Goal: Transaction & Acquisition: Purchase product/service

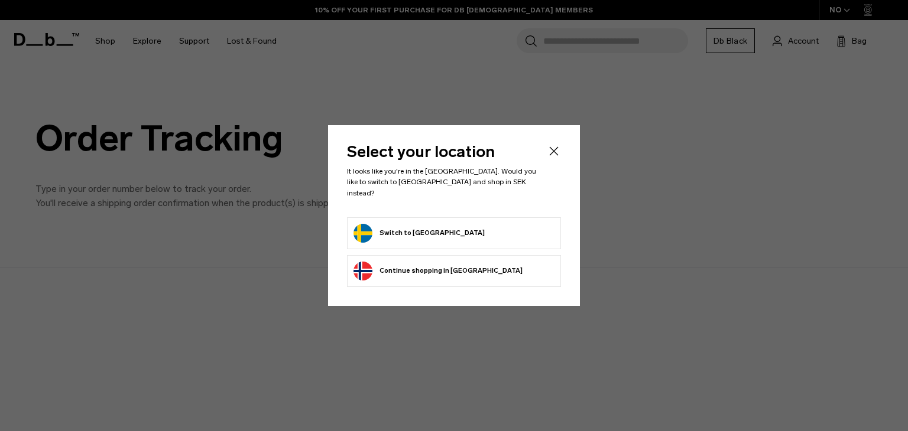
click at [406, 227] on button "Switch to Sweden" at bounding box center [418, 233] width 131 height 19
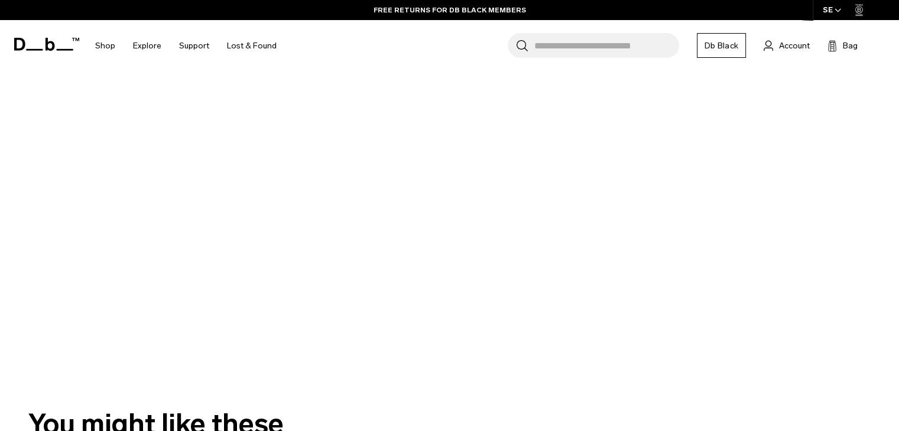
scroll to position [295, 0]
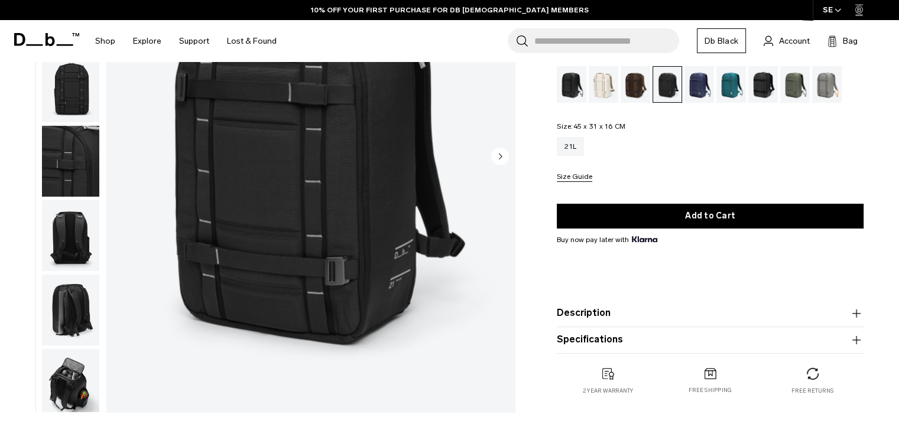
click at [102, 229] on div "01 / 09 New" at bounding box center [260, 161] width 521 height 516
click at [86, 306] on img "button" at bounding box center [70, 310] width 57 height 71
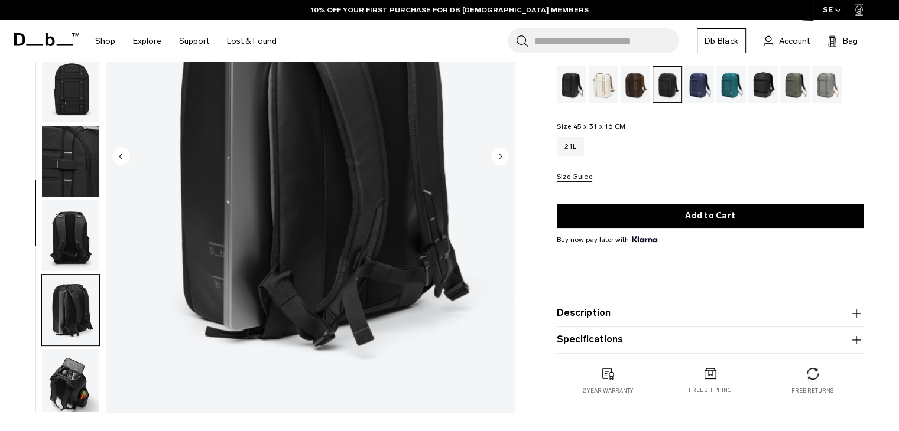
scroll to position [157, 0]
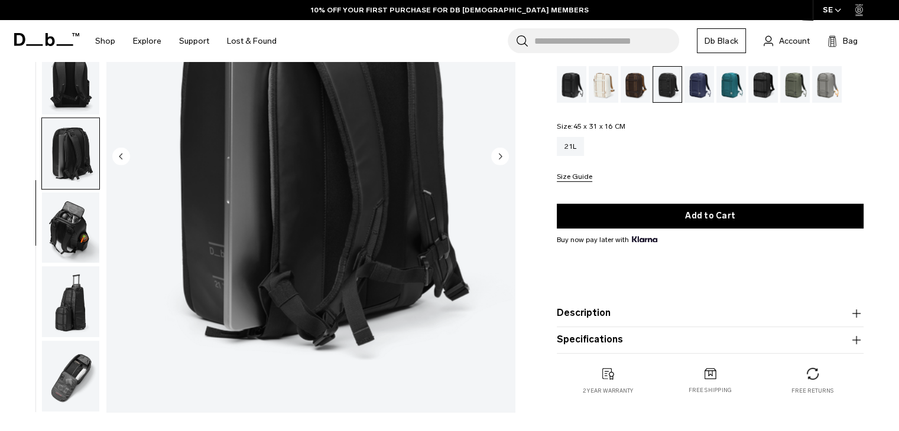
click at [69, 392] on img "button" at bounding box center [70, 376] width 57 height 71
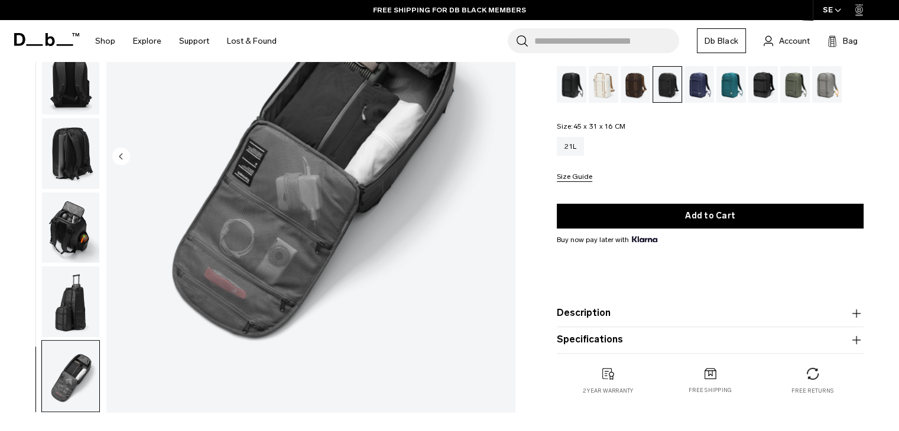
click at [71, 229] on img "button" at bounding box center [70, 228] width 57 height 71
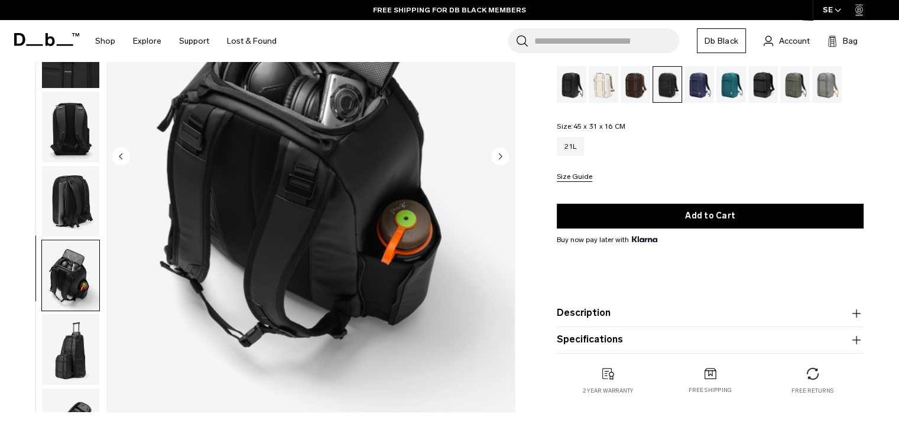
scroll to position [38, 0]
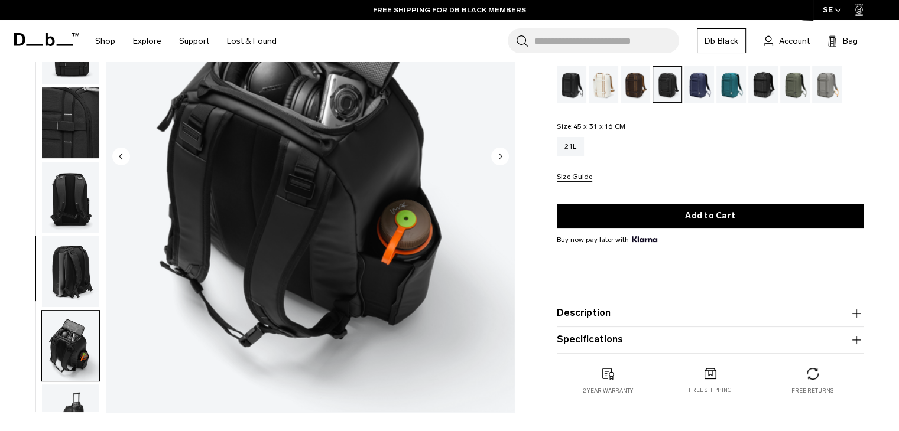
click at [73, 142] on img "button" at bounding box center [70, 122] width 57 height 71
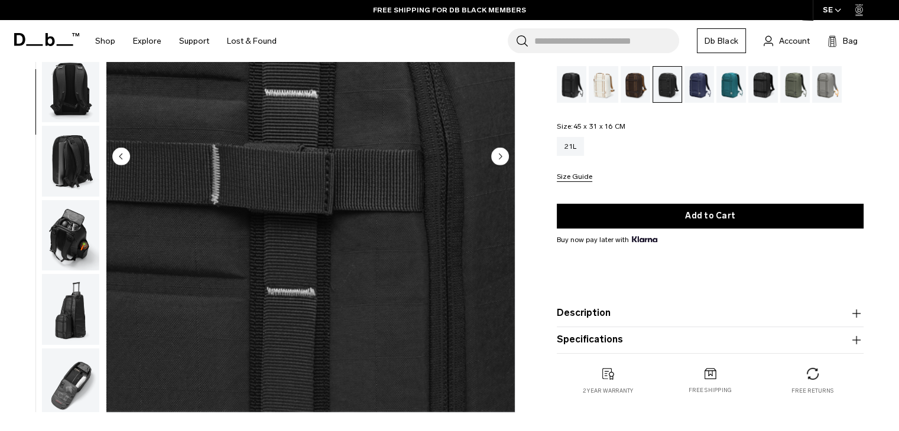
scroll to position [157, 0]
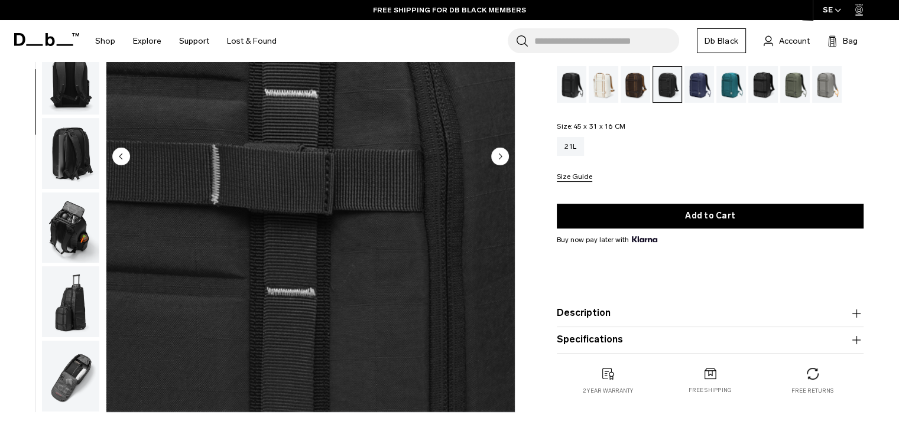
click at [76, 161] on img "button" at bounding box center [70, 153] width 57 height 71
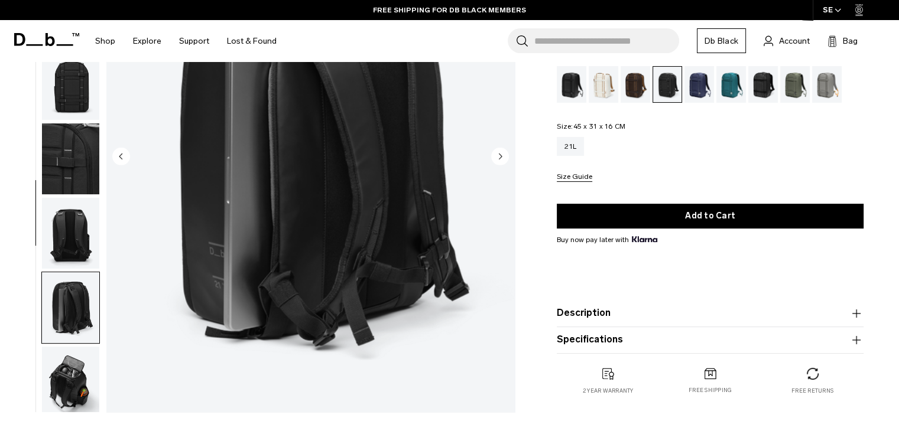
scroll to position [0, 0]
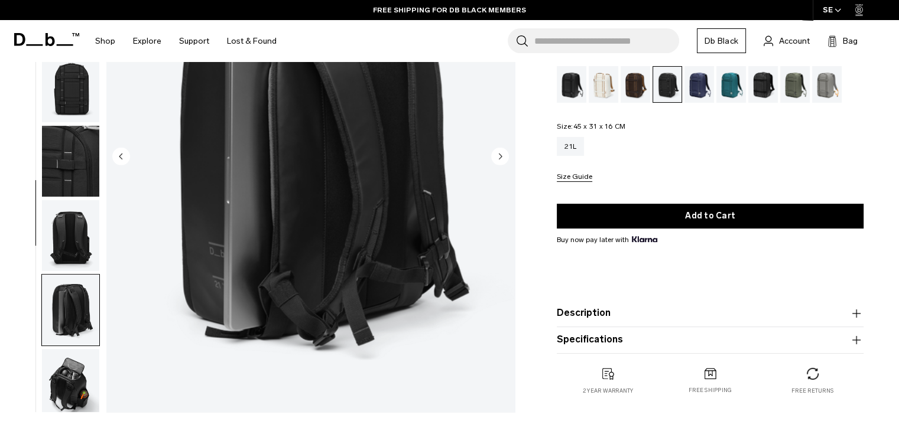
click at [79, 155] on img "button" at bounding box center [70, 161] width 57 height 71
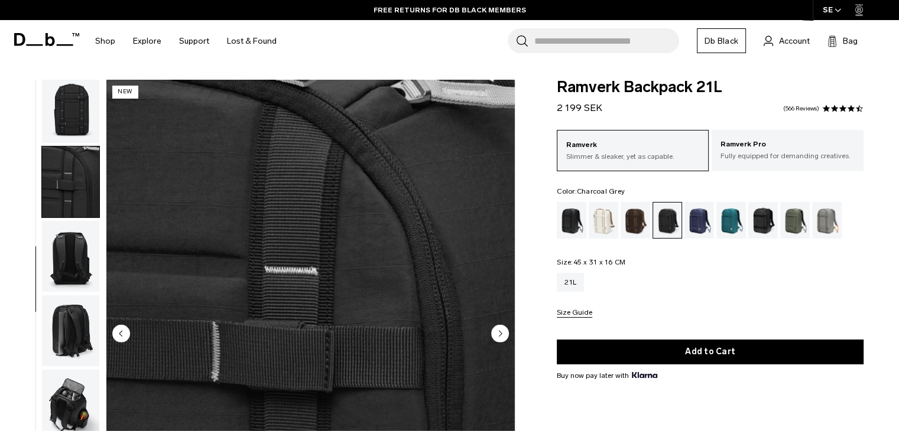
click at [80, 109] on img "button" at bounding box center [70, 108] width 57 height 71
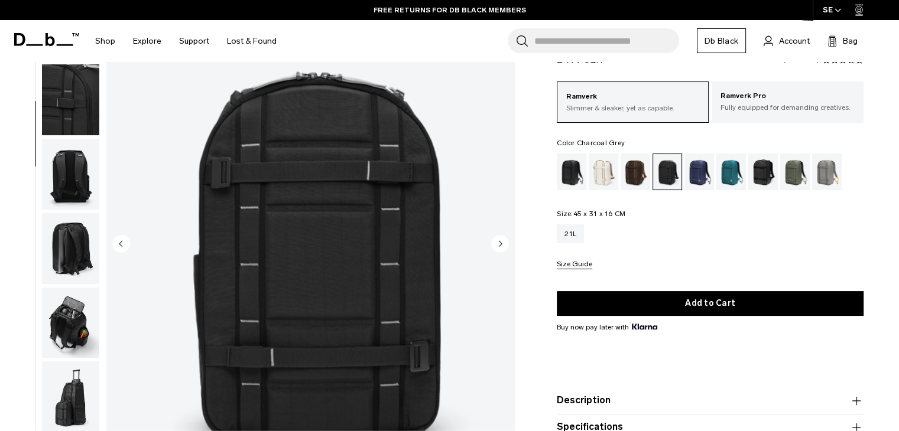
scroll to position [59, 0]
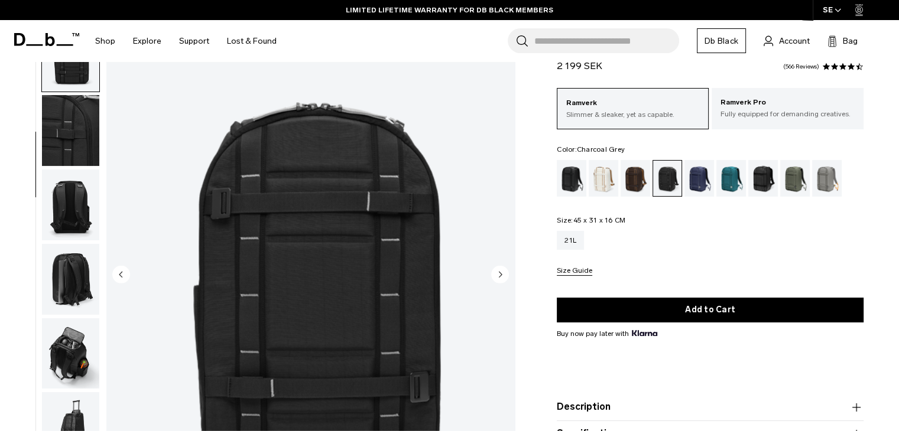
click at [403, 252] on img "3 / 9" at bounding box center [310, 276] width 408 height 510
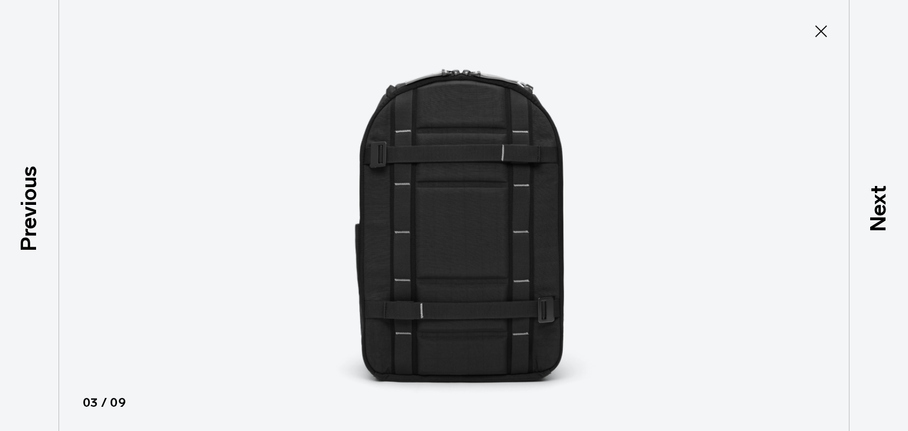
click at [571, 238] on img at bounding box center [454, 215] width 532 height 431
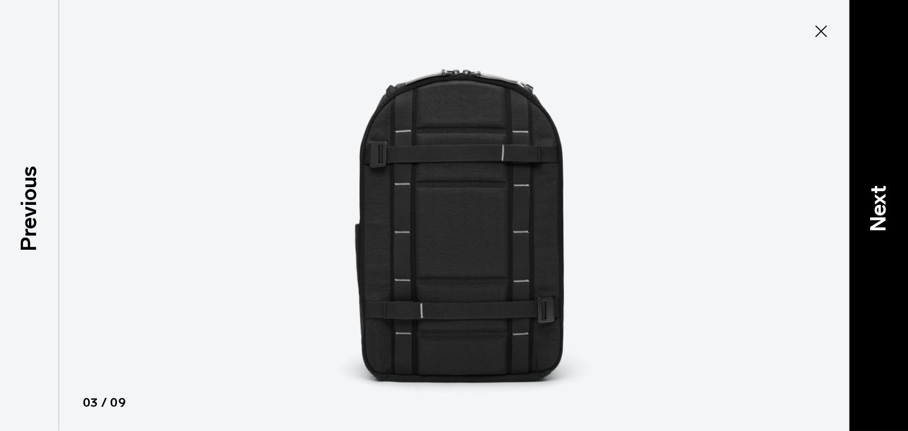
click at [866, 207] on p "Next" at bounding box center [878, 208] width 32 height 47
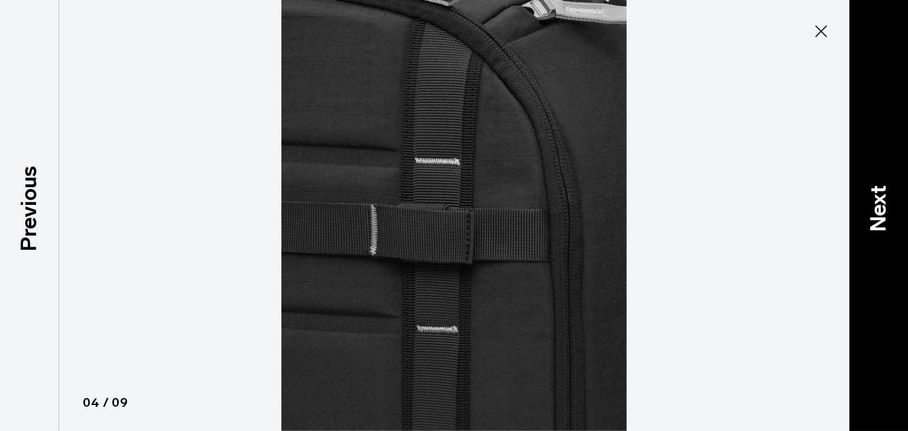
click at [866, 207] on p "Next" at bounding box center [878, 208] width 32 height 47
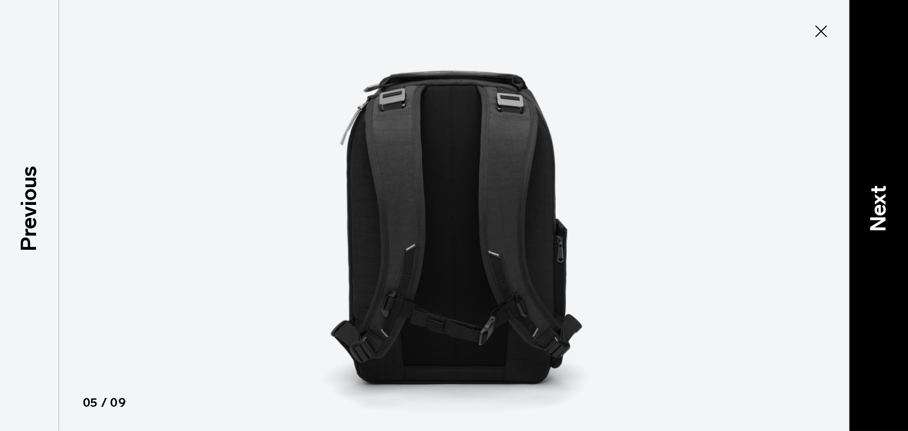
click at [866, 207] on p "Next" at bounding box center [878, 208] width 32 height 47
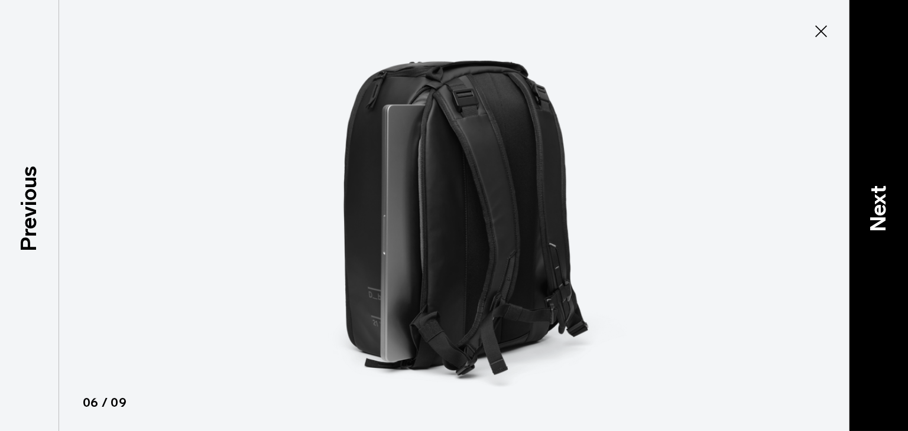
click at [866, 207] on p "Next" at bounding box center [878, 208] width 32 height 47
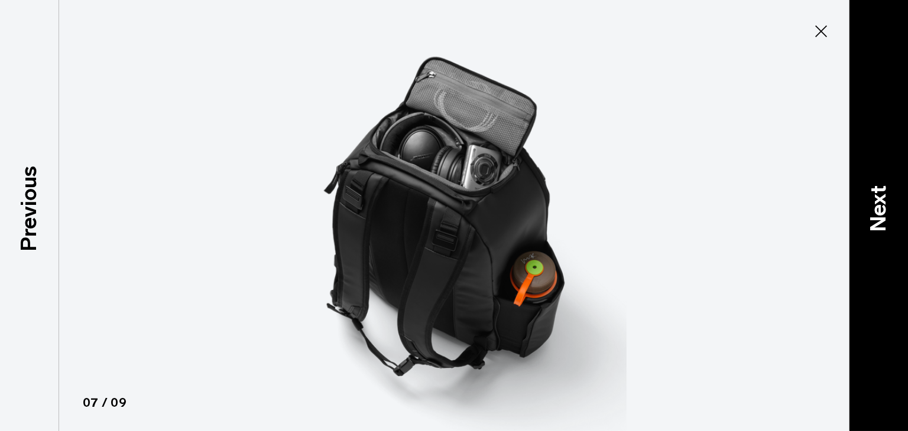
click at [866, 207] on p "Next" at bounding box center [878, 208] width 32 height 47
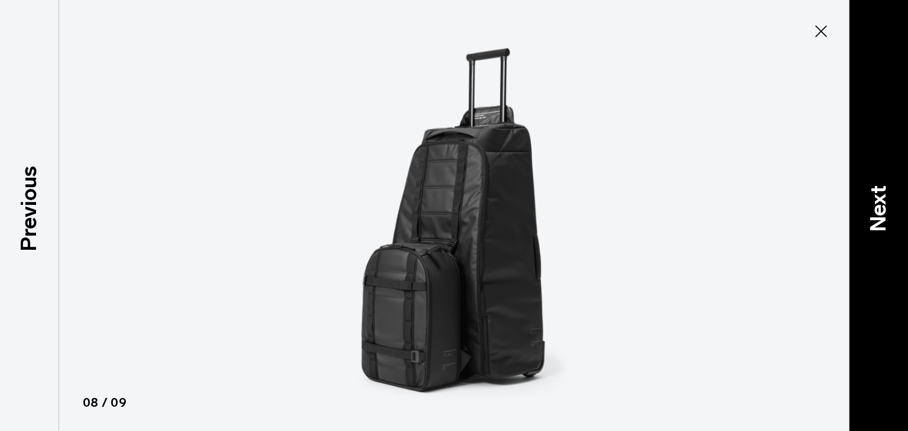
click at [866, 207] on p "Next" at bounding box center [878, 208] width 32 height 47
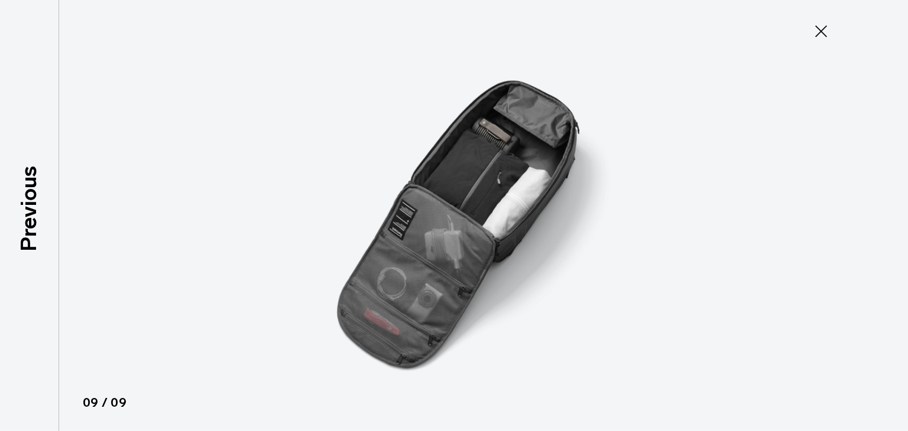
click at [866, 207] on div at bounding box center [454, 215] width 908 height 431
click at [821, 27] on icon at bounding box center [820, 31] width 19 height 19
